Goal: Task Accomplishment & Management: Use online tool/utility

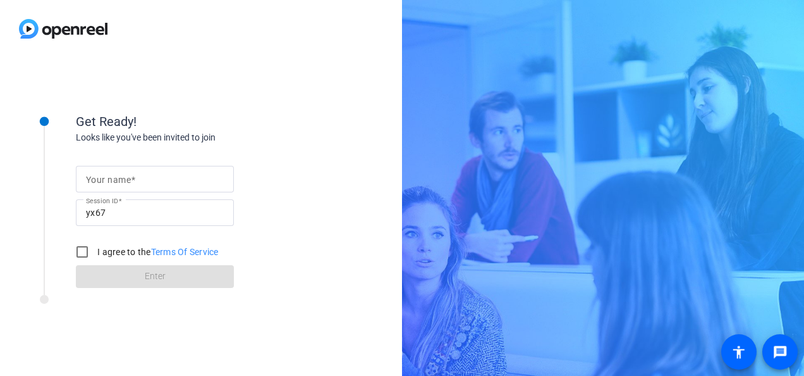
drag, startPoint x: 195, startPoint y: 176, endPoint x: 214, endPoint y: 174, distance: 19.0
click at [195, 176] on input "Your name" at bounding box center [155, 178] width 138 height 15
type input "[PERSON_NAME]"
click at [77, 243] on input "I agree to the Terms Of Service" at bounding box center [82, 251] width 25 height 25
checkbox input "true"
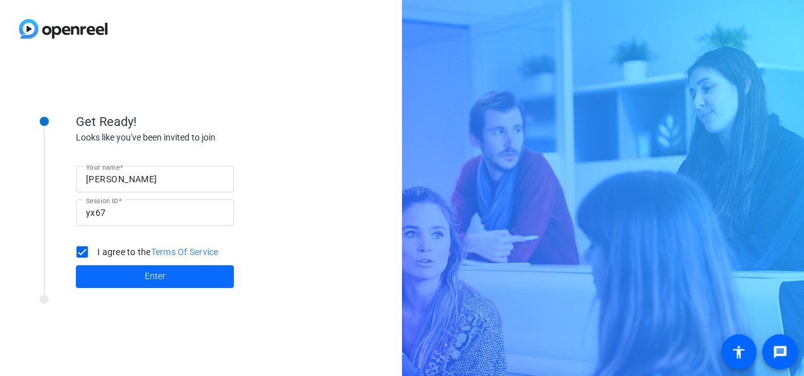
click at [109, 279] on span at bounding box center [155, 276] width 158 height 30
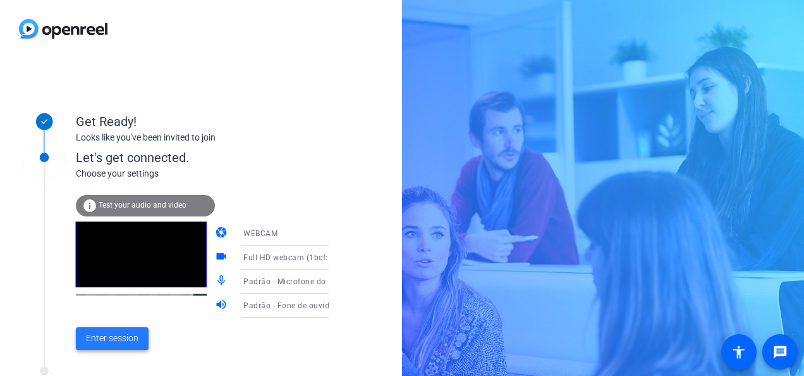
click at [101, 339] on span "Enter session" at bounding box center [112, 337] width 52 height 13
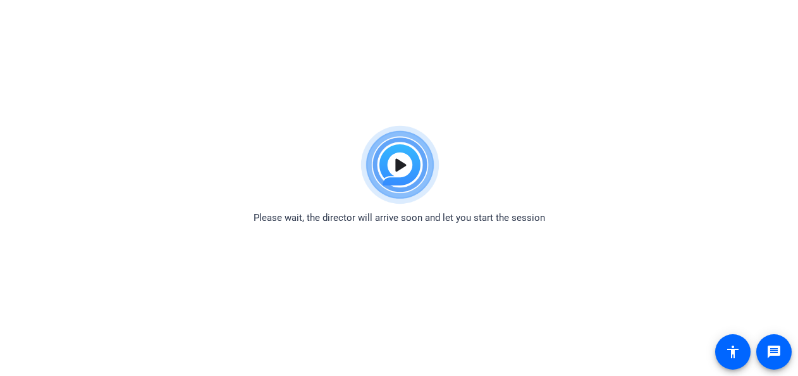
click at [380, 157] on img at bounding box center [399, 164] width 93 height 91
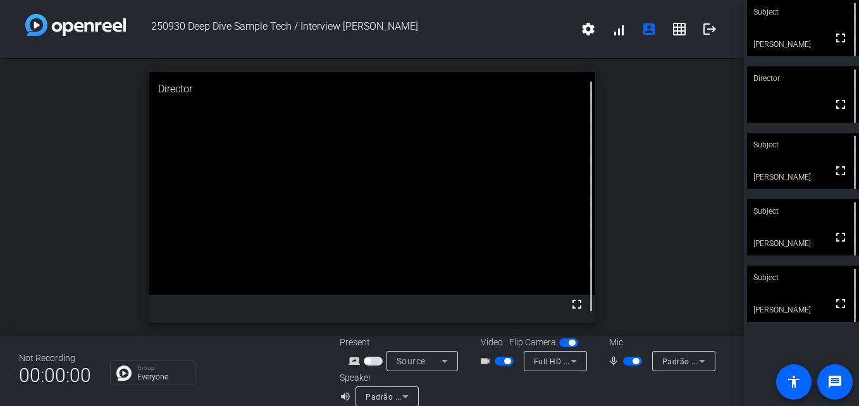
click at [626, 360] on span "button" at bounding box center [632, 361] width 19 height 9
click at [623, 359] on span "button" at bounding box center [626, 361] width 6 height 6
click at [623, 359] on span "button" at bounding box center [632, 361] width 19 height 9
click at [494, 358] on span "button" at bounding box center [503, 361] width 19 height 9
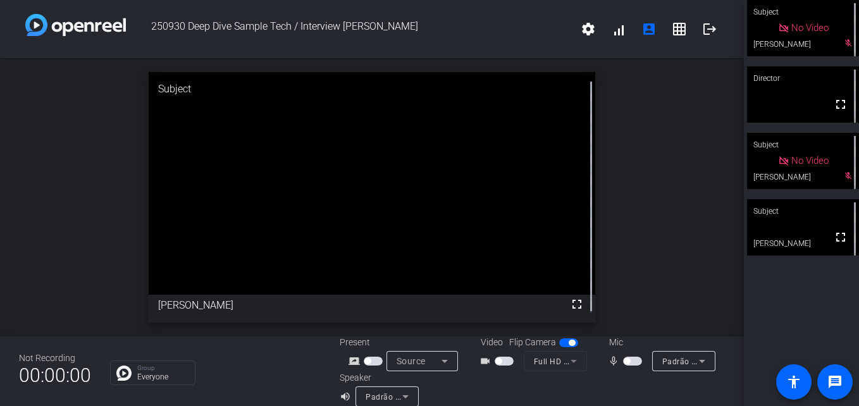
click at [623, 361] on span "button" at bounding box center [626, 361] width 6 height 6
click at [632, 362] on span "button" at bounding box center [635, 361] width 6 height 6
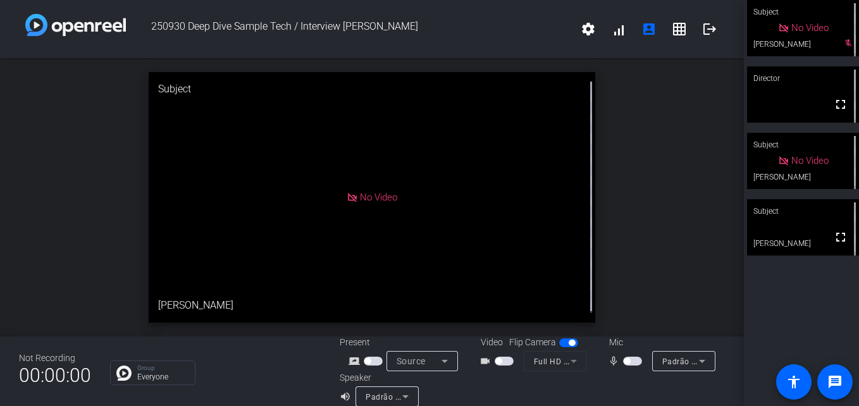
drag, startPoint x: 629, startPoint y: 360, endPoint x: 672, endPoint y: 240, distance: 128.2
click at [672, 240] on div "250930 Deep Dive Sample Tech / Interview [PERSON_NAME] settings signal_cellular…" at bounding box center [371, 203] width 743 height 406
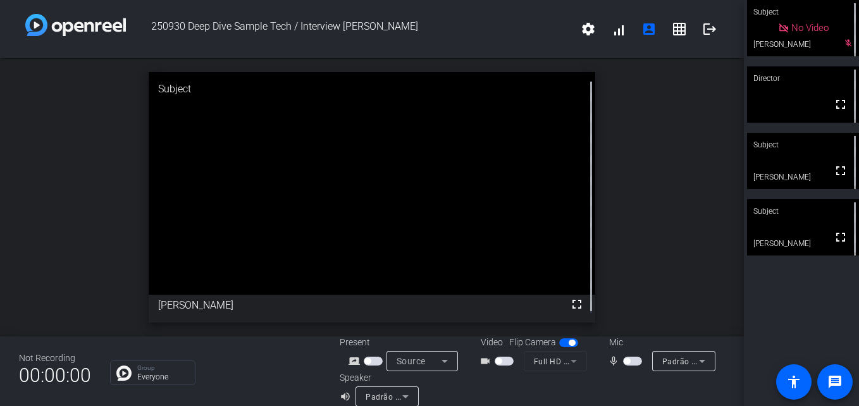
click at [626, 360] on span "button" at bounding box center [632, 361] width 19 height 9
click at [503, 361] on span "button" at bounding box center [503, 361] width 19 height 9
click at [623, 360] on span "button" at bounding box center [632, 361] width 19 height 9
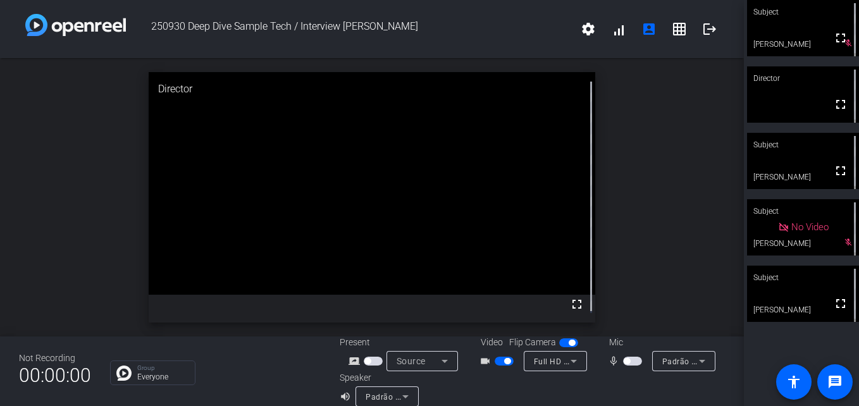
click at [638, 361] on div at bounding box center [633, 361] width 21 height 9
click at [504, 362] on span "button" at bounding box center [507, 361] width 6 height 6
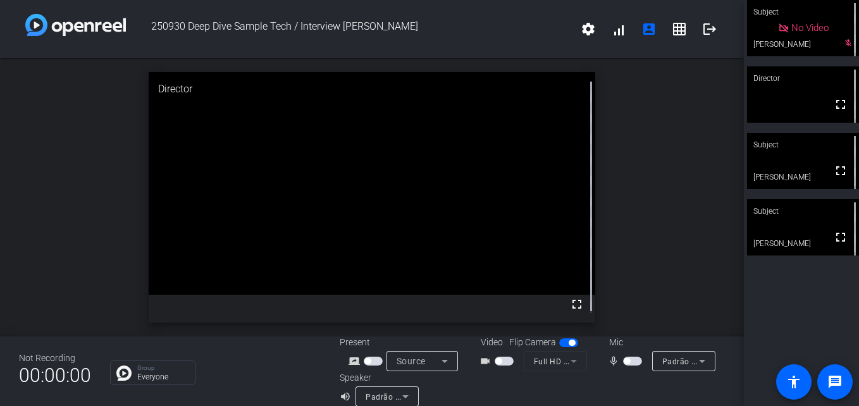
click at [499, 360] on span "button" at bounding box center [503, 361] width 19 height 9
click at [628, 360] on span "button" at bounding box center [632, 361] width 19 height 9
click at [623, 360] on span "button" at bounding box center [632, 361] width 19 height 9
click at [623, 362] on span "button" at bounding box center [626, 361] width 6 height 6
